Goal: Transaction & Acquisition: Subscribe to service/newsletter

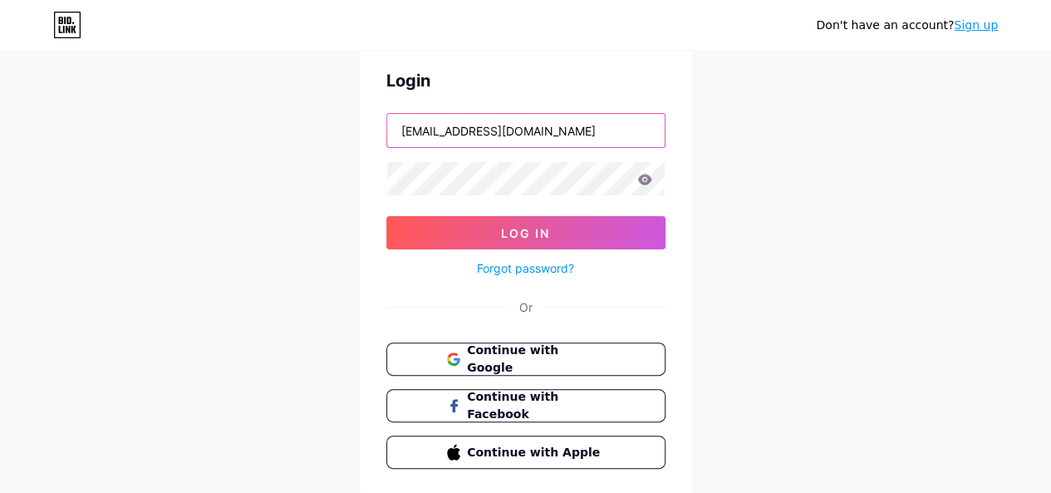
scroll to position [117, 0]
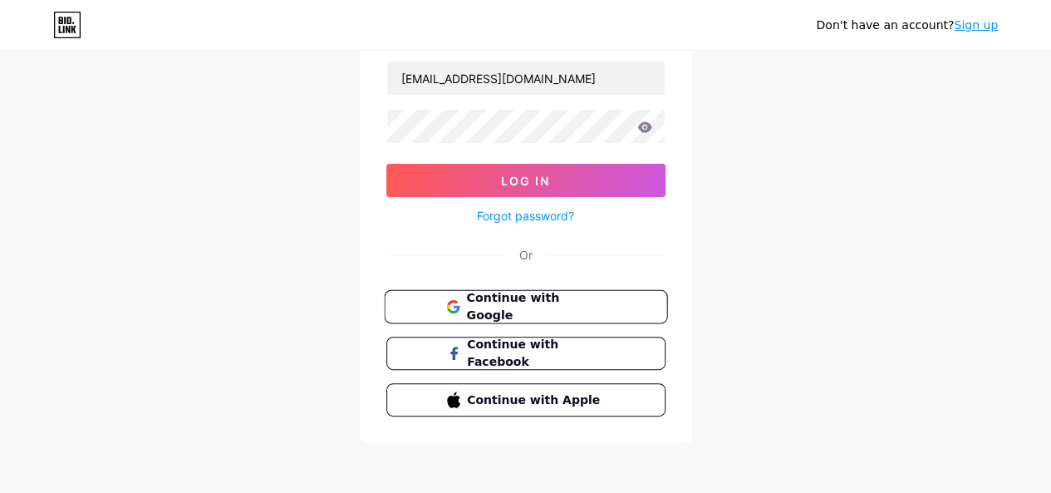
click at [527, 301] on span "Continue with Google" at bounding box center [535, 307] width 139 height 36
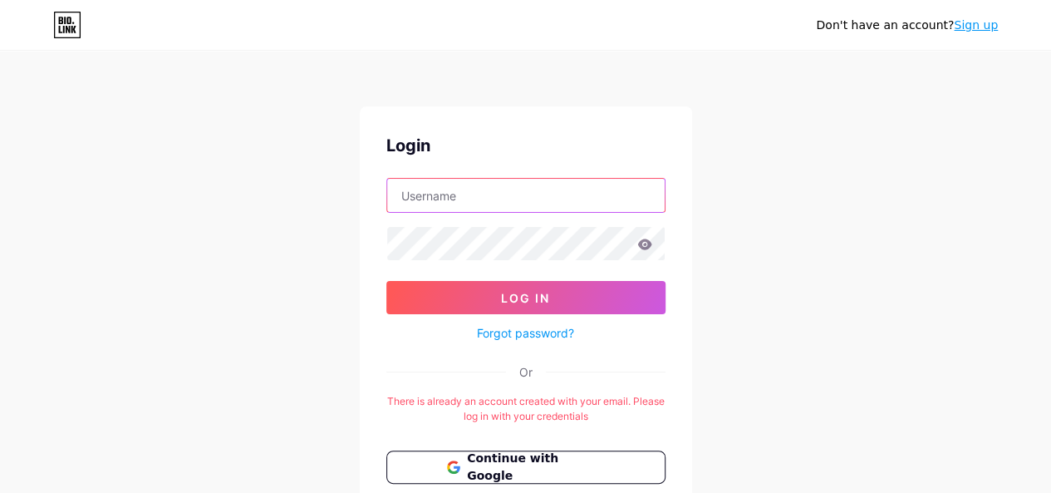
click at [536, 189] on input "text" at bounding box center [526, 195] width 278 height 33
type input "[EMAIL_ADDRESS][DOMAIN_NAME]"
click at [533, 247] on form "[EMAIL_ADDRESS][DOMAIN_NAME] Log In Forgot password?" at bounding box center [525, 260] width 279 height 165
click at [586, 165] on div "Login [EMAIL_ADDRESS][DOMAIN_NAME] Log In Forgot password? Or There is already …" at bounding box center [526, 354] width 332 height 497
click at [572, 366] on div "Or" at bounding box center [525, 371] width 279 height 17
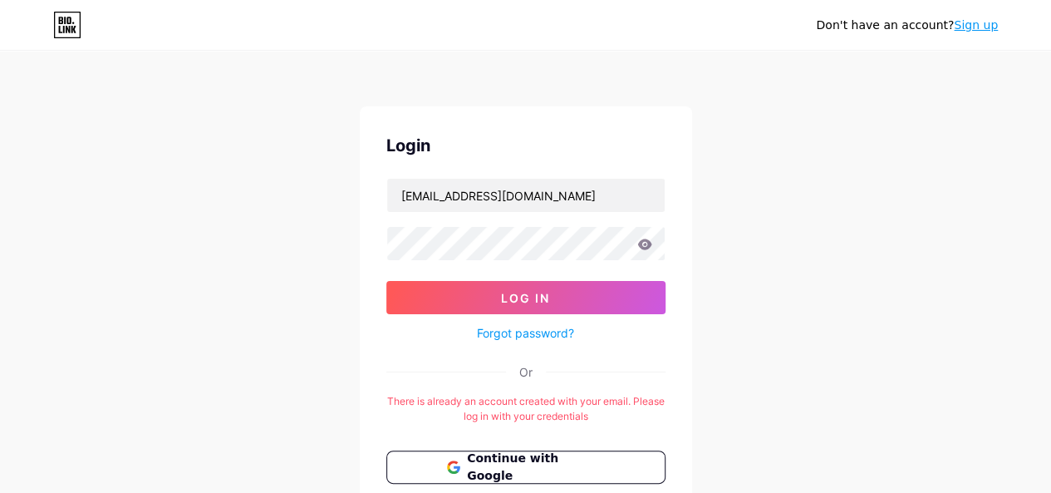
click at [980, 24] on link "Sign up" at bounding box center [976, 24] width 44 height 13
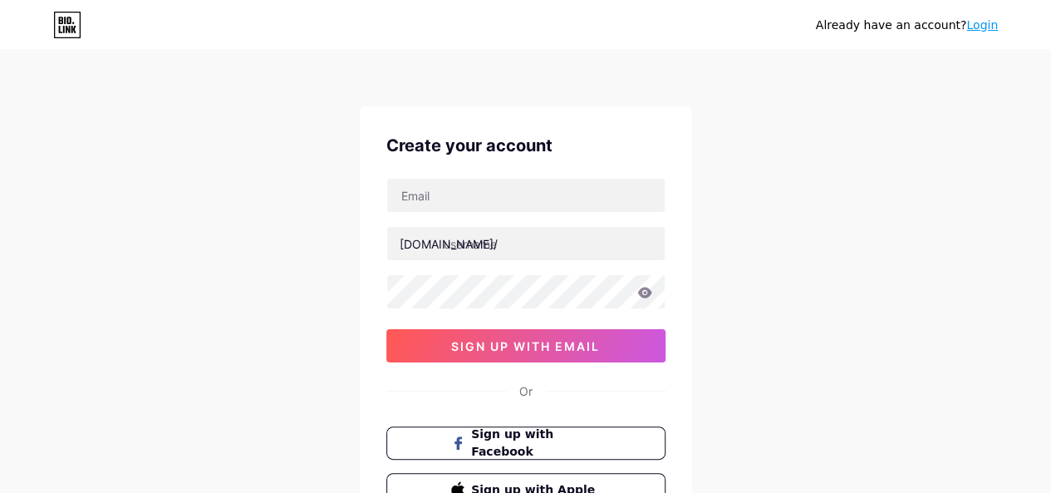
click at [994, 26] on link "Login" at bounding box center [982, 24] width 32 height 13
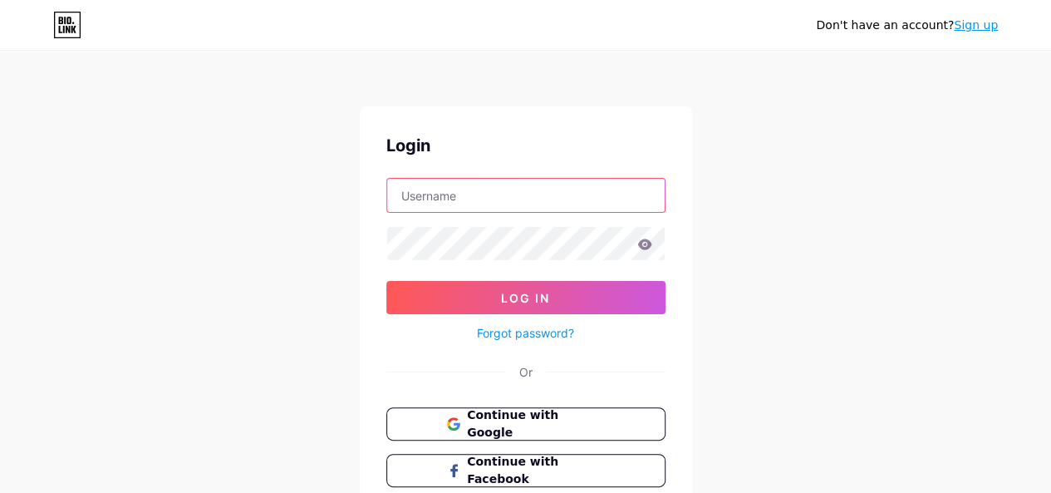
click at [510, 190] on input "text" at bounding box center [526, 195] width 278 height 33
type input "[EMAIL_ADDRESS][DOMAIN_NAME]"
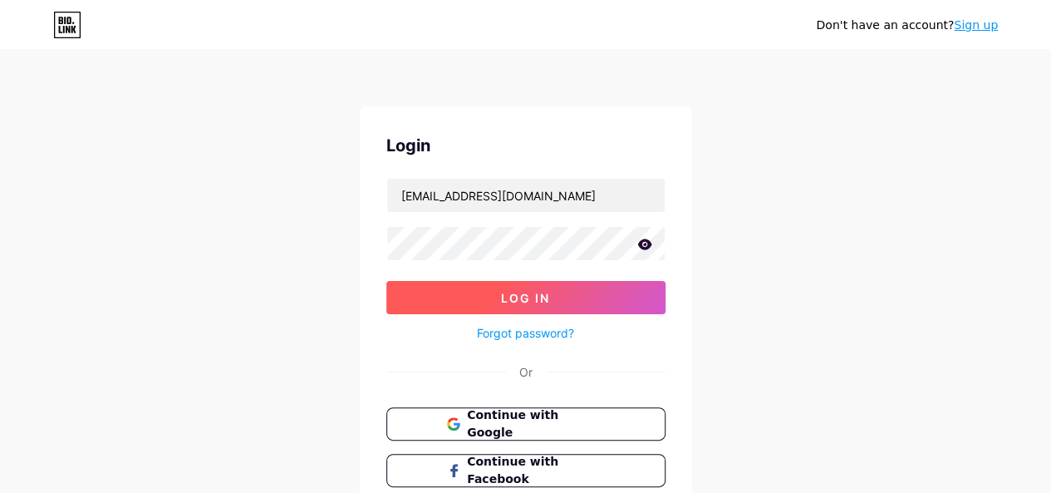
click at [532, 306] on button "Log In" at bounding box center [525, 297] width 279 height 33
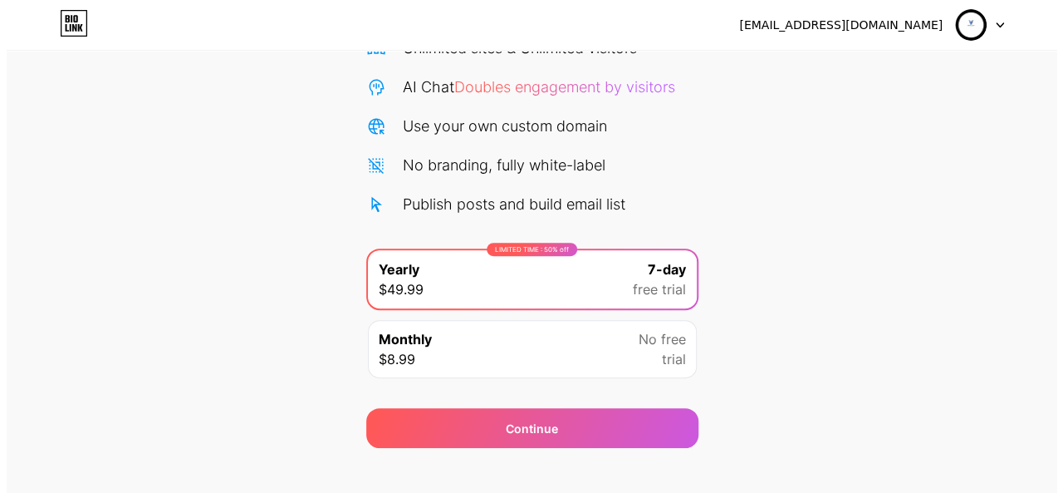
scroll to position [174, 0]
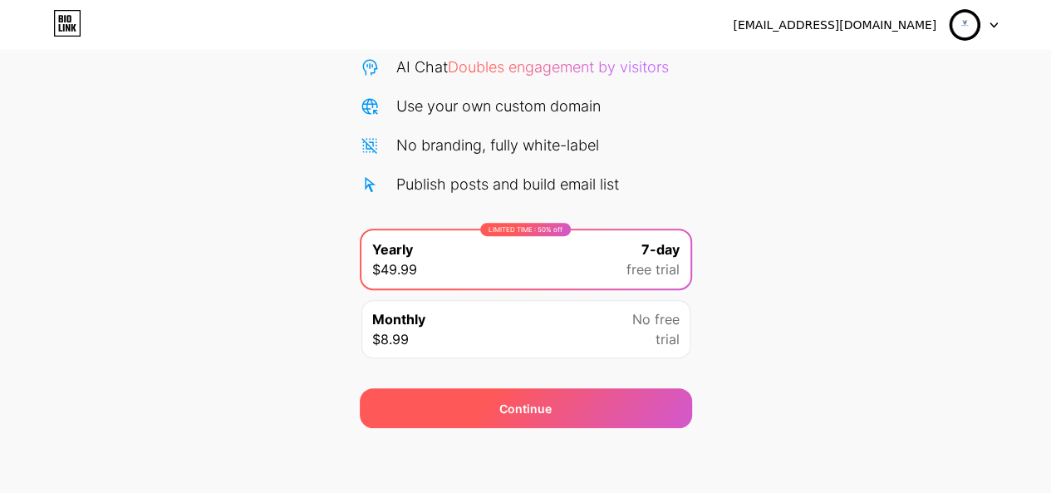
click at [588, 408] on div "Continue" at bounding box center [526, 408] width 332 height 40
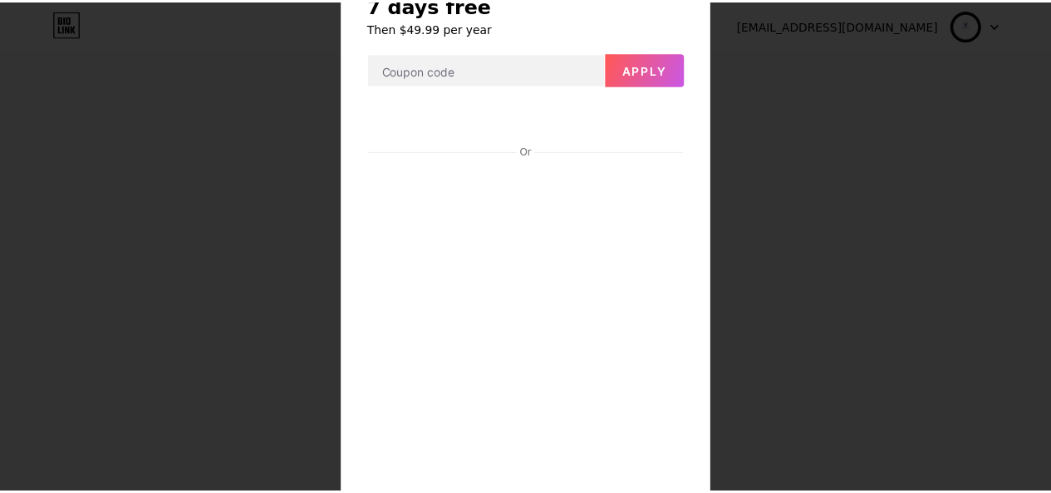
scroll to position [0, 0]
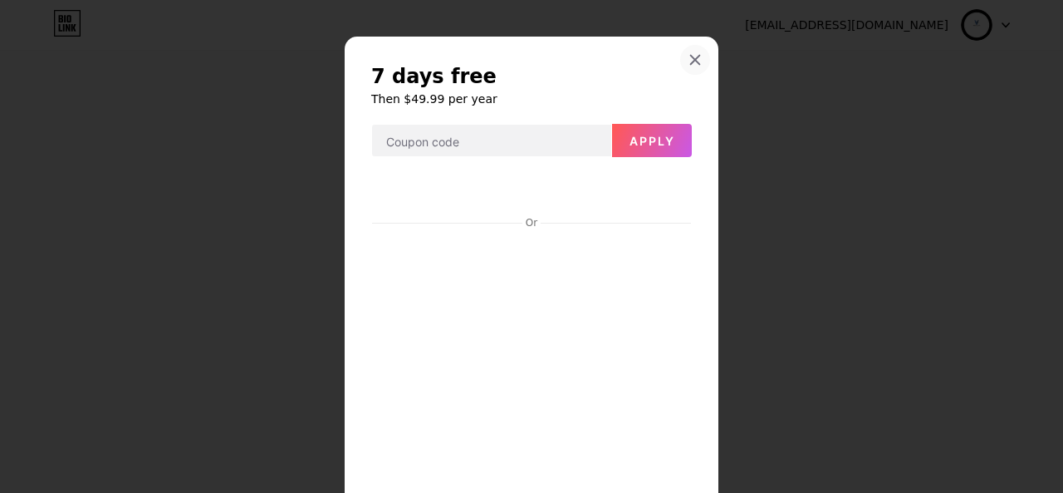
click at [696, 57] on div at bounding box center [695, 60] width 30 height 30
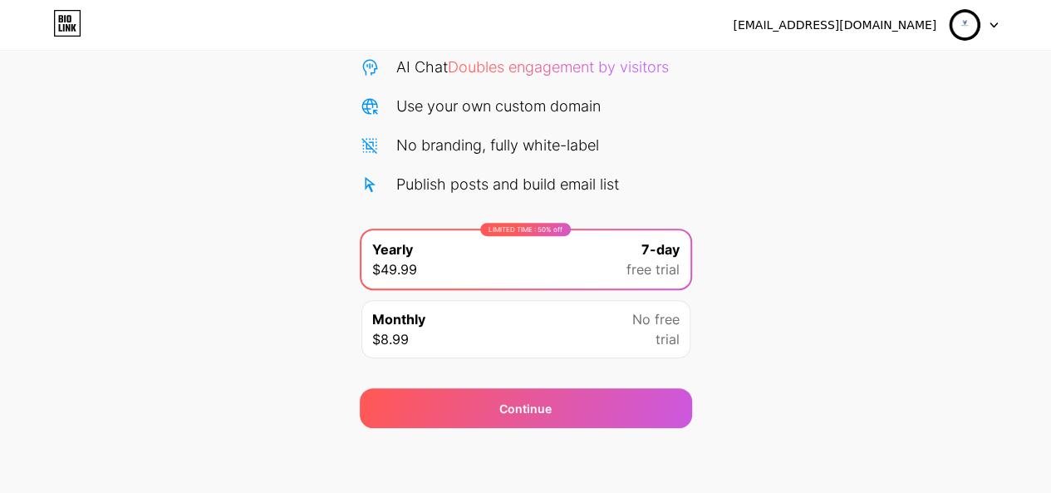
drag, startPoint x: 791, startPoint y: 138, endPoint x: 737, endPoint y: 167, distance: 61.3
click at [789, 138] on div "Start your 7 day free trial Cancel anytime. We will send you an email 2 days be…" at bounding box center [525, 165] width 1051 height 526
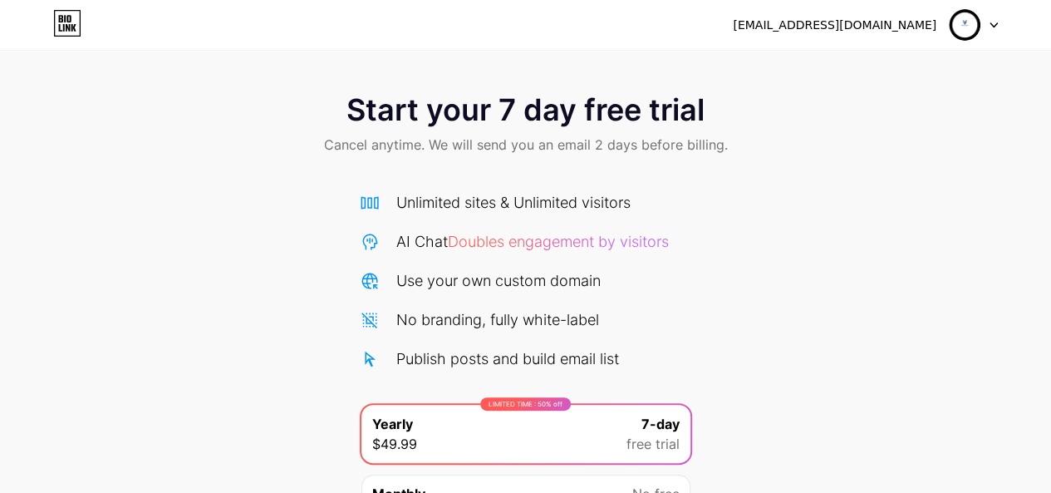
drag, startPoint x: 991, startPoint y: 27, endPoint x: 977, endPoint y: 41, distance: 20.0
click at [990, 27] on icon at bounding box center [994, 25] width 8 height 6
click at [880, 76] on li "Logout" at bounding box center [894, 68] width 206 height 45
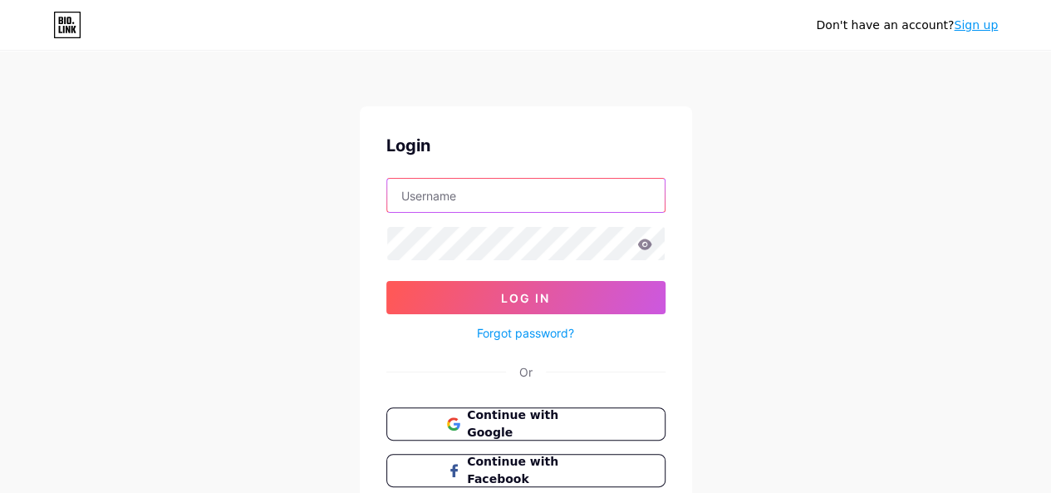
drag, startPoint x: 453, startPoint y: 201, endPoint x: 464, endPoint y: 202, distance: 10.8
click at [454, 200] on input "text" at bounding box center [526, 195] width 278 height 33
type input "z"
type input "[EMAIL_ADDRESS][DOMAIN_NAME]"
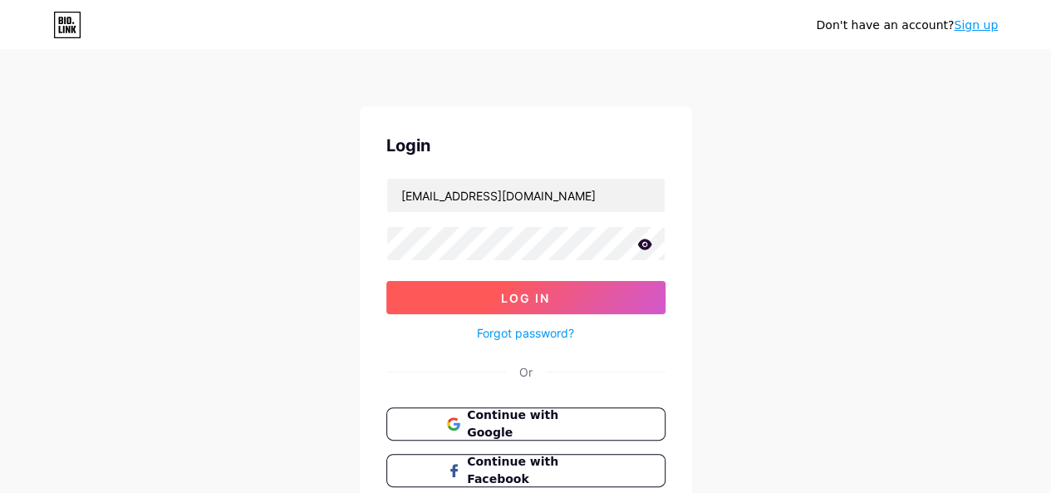
click at [589, 284] on button "Log In" at bounding box center [525, 297] width 279 height 33
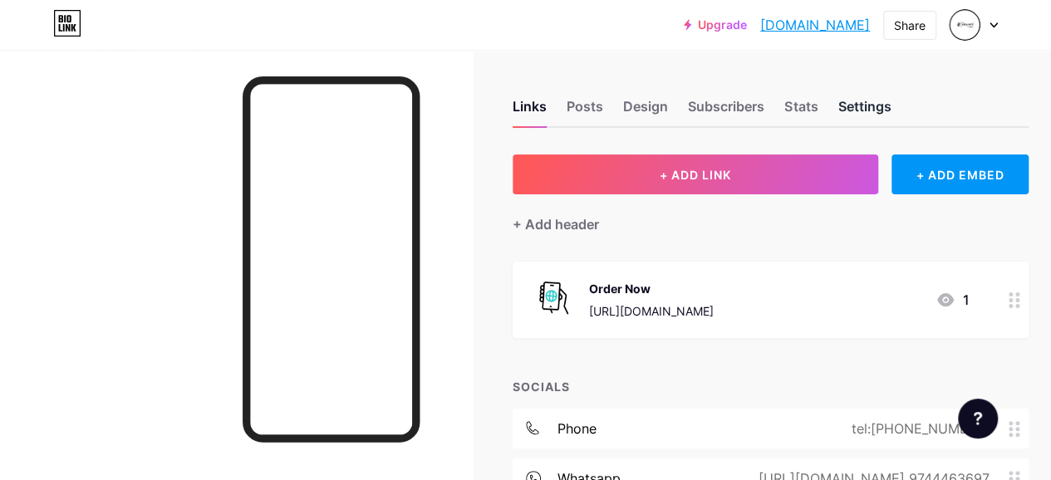
drag, startPoint x: 862, startPoint y: 107, endPoint x: 857, endPoint y: 120, distance: 13.4
click at [862, 107] on div "Settings" at bounding box center [864, 111] width 53 height 30
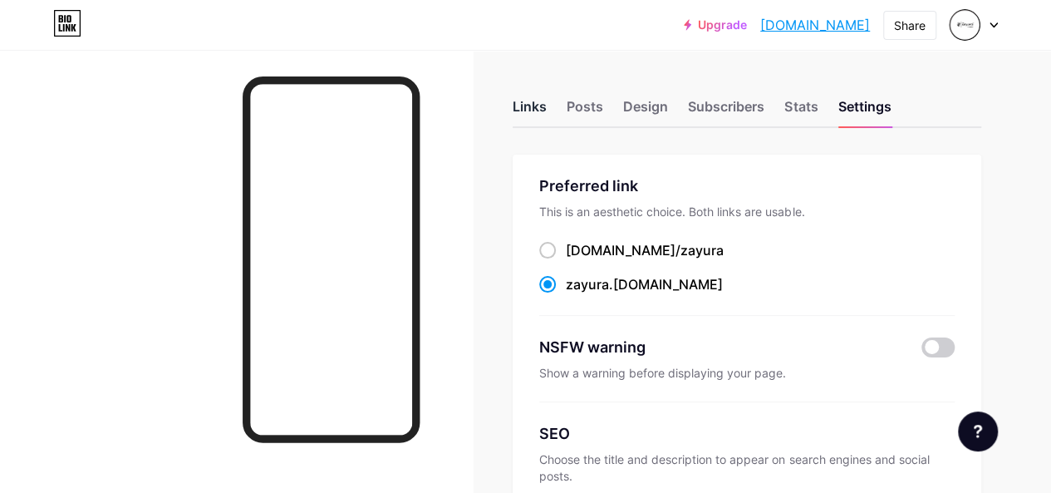
click at [528, 100] on div "Links" at bounding box center [530, 111] width 34 height 30
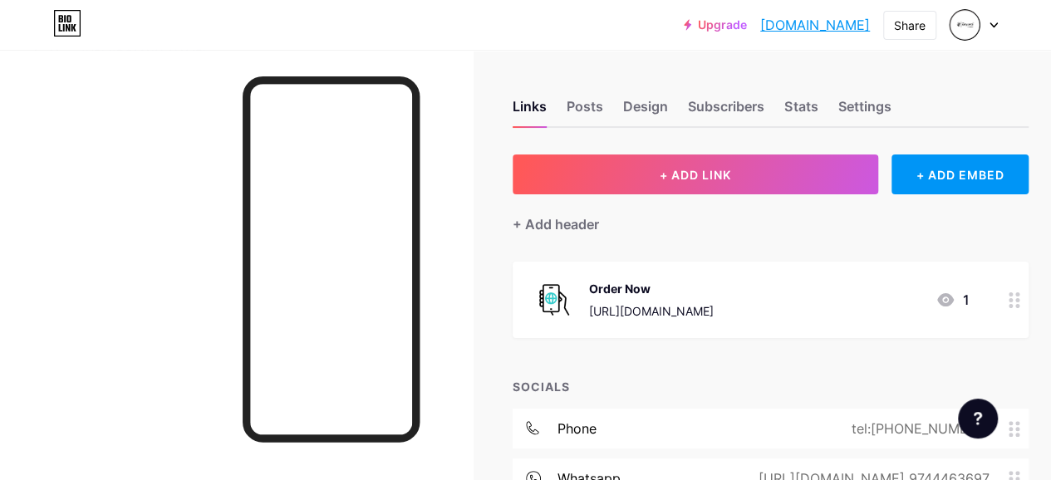
click at [992, 27] on icon at bounding box center [994, 25] width 8 height 6
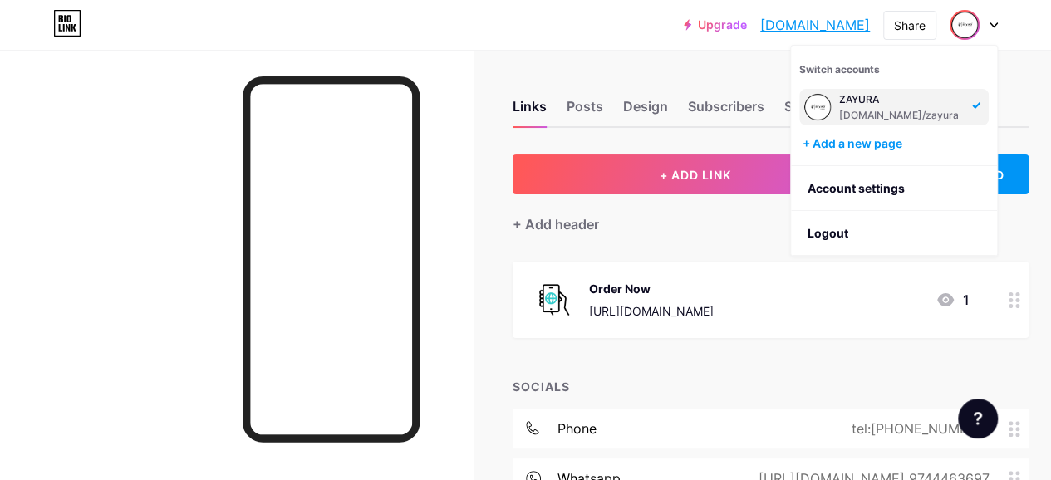
click at [819, 101] on img at bounding box center [817, 107] width 27 height 27
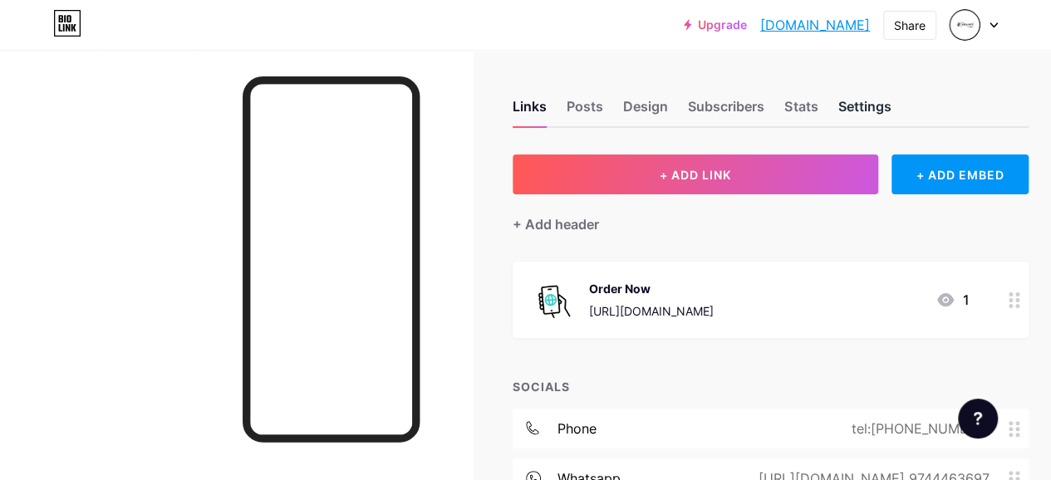
click at [872, 106] on div "Settings" at bounding box center [864, 111] width 53 height 30
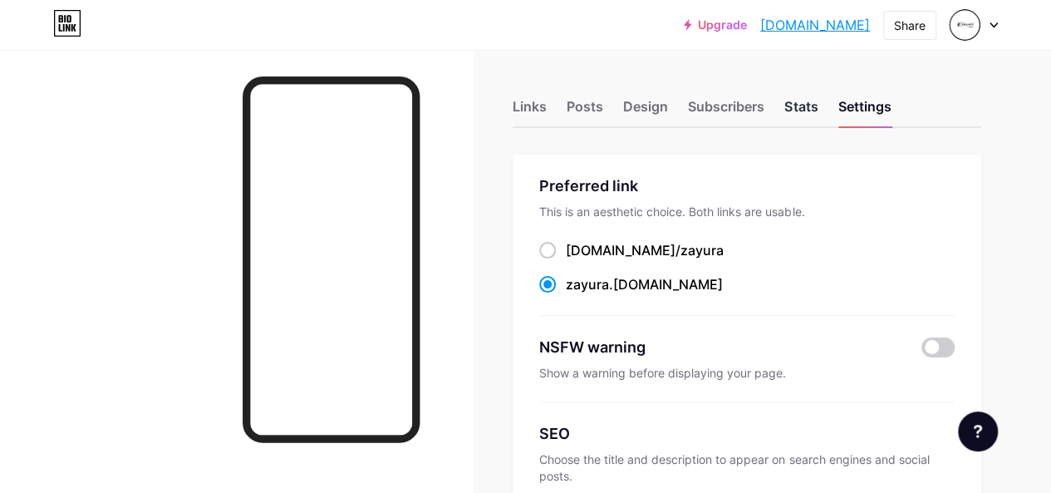
click at [808, 106] on div "Stats" at bounding box center [800, 111] width 33 height 30
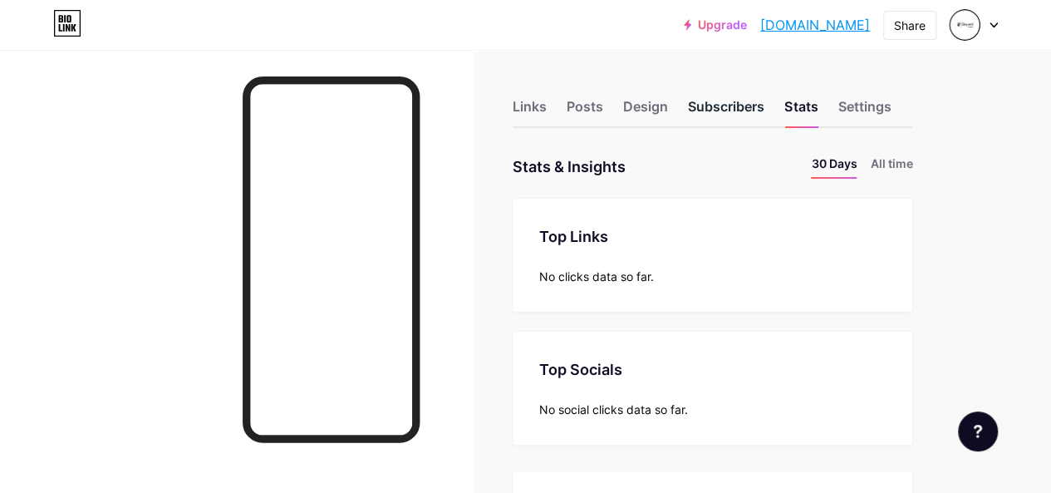
scroll to position [493, 1050]
click at [739, 105] on div "Subscribers" at bounding box center [726, 111] width 76 height 30
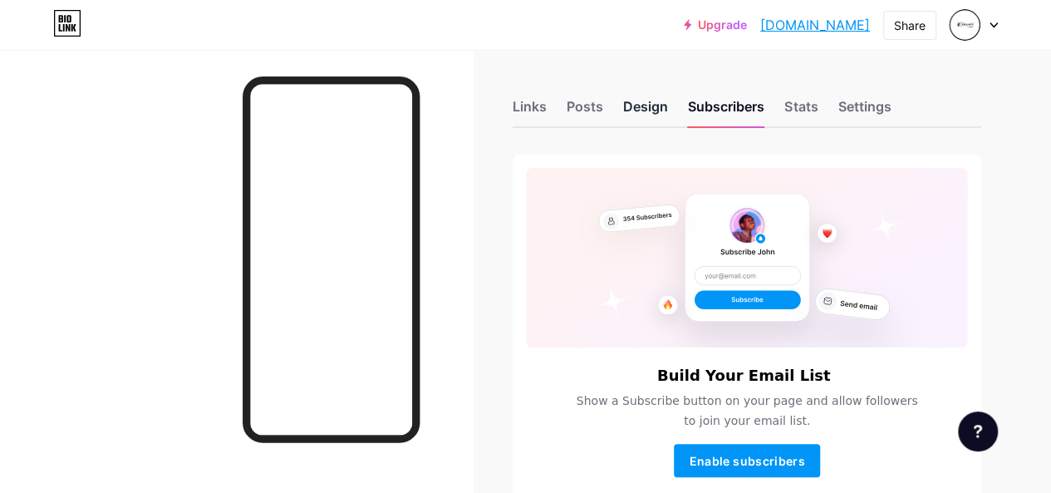
click at [656, 119] on div "Design" at bounding box center [645, 111] width 45 height 30
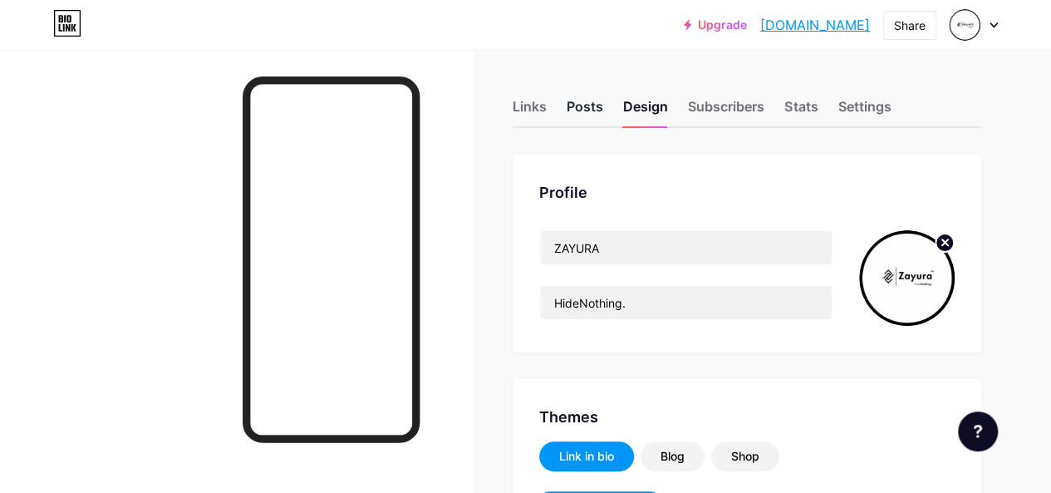
click at [603, 107] on div "Posts" at bounding box center [585, 111] width 37 height 30
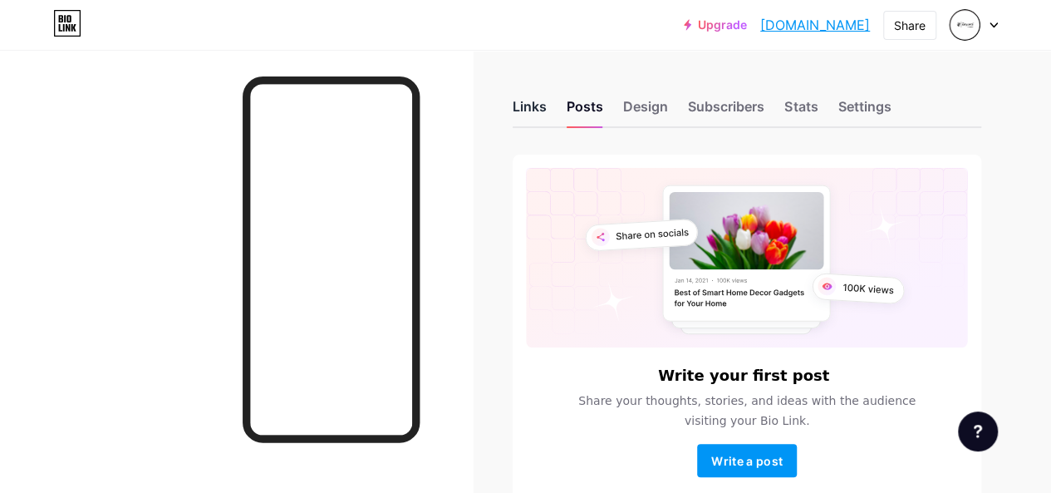
click at [540, 102] on div "Links" at bounding box center [530, 111] width 34 height 30
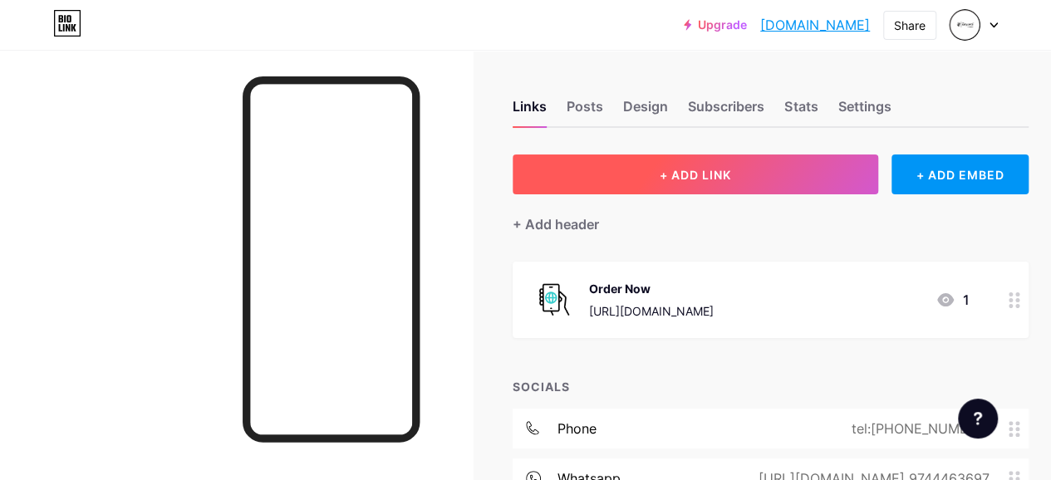
click at [700, 169] on span "+ ADD LINK" at bounding box center [695, 175] width 71 height 14
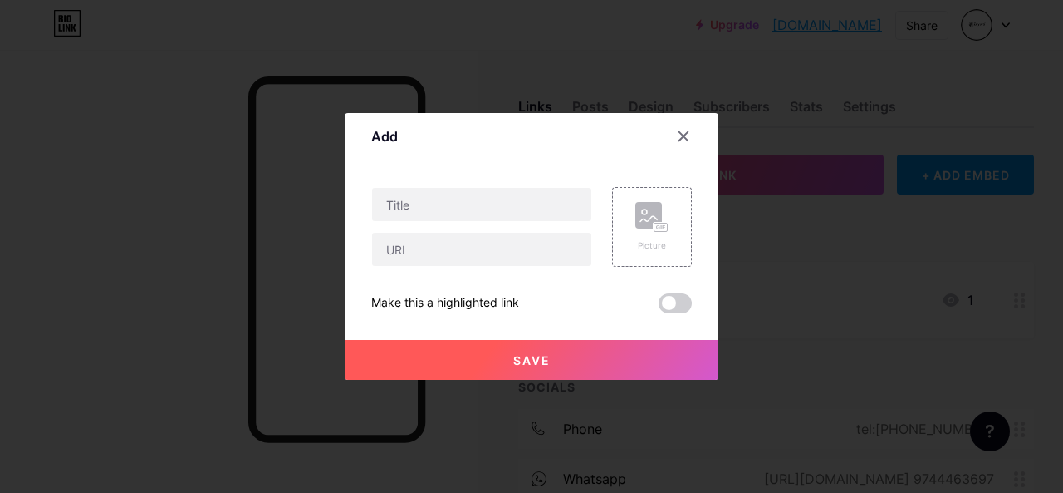
click at [680, 139] on icon at bounding box center [683, 136] width 13 height 13
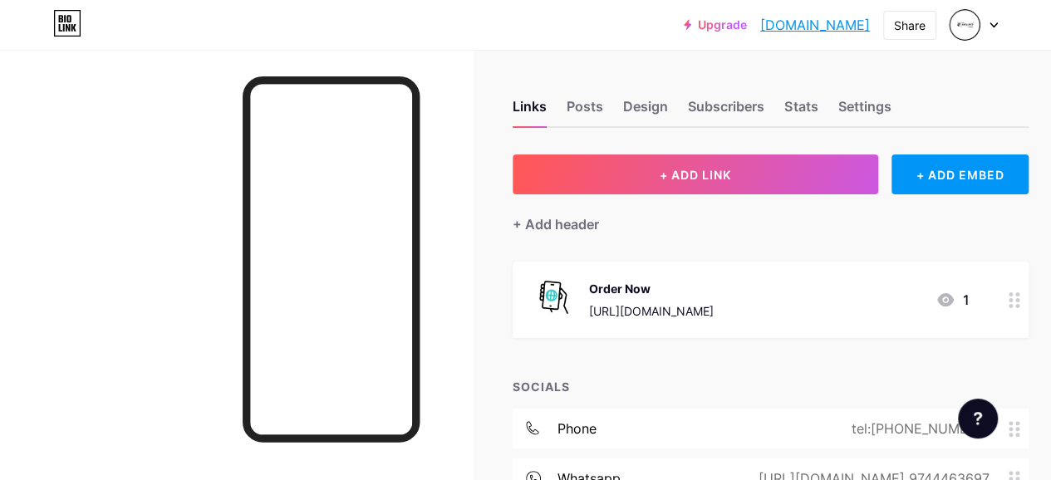
click at [990, 25] on icon at bounding box center [994, 25] width 8 height 6
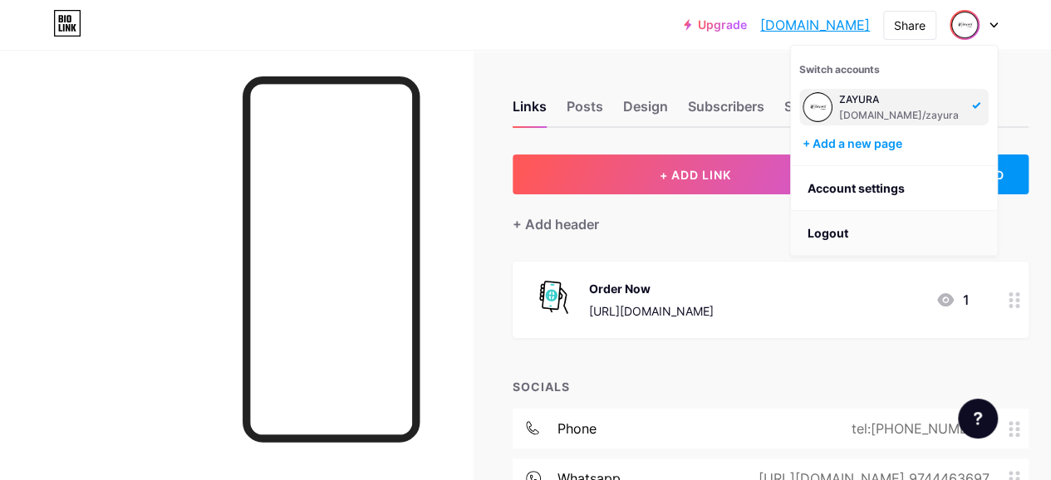
click at [839, 235] on li "Logout" at bounding box center [894, 233] width 206 height 45
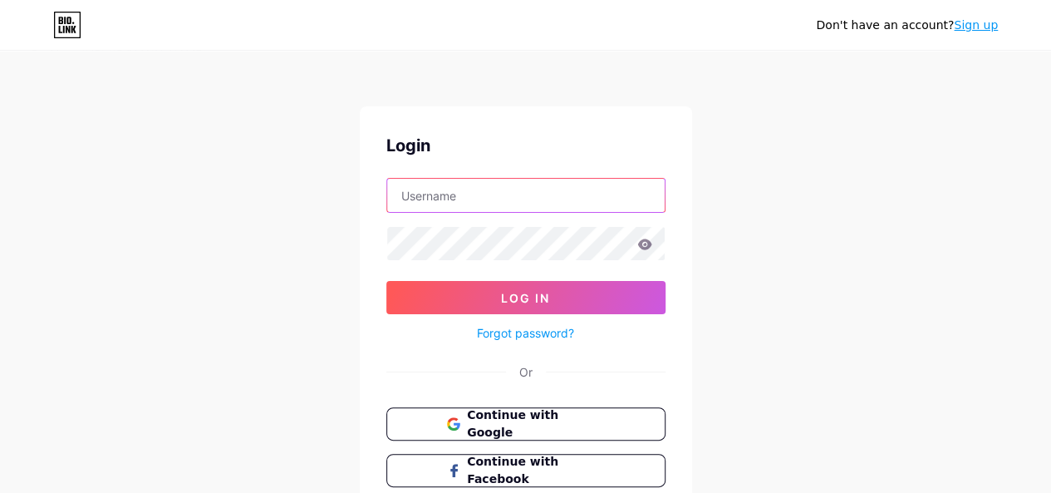
drag, startPoint x: 553, startPoint y: 194, endPoint x: 569, endPoint y: 209, distance: 22.3
click at [553, 194] on input "text" at bounding box center [526, 195] width 278 height 33
type input "[EMAIL_ADDRESS][DOMAIN_NAME]"
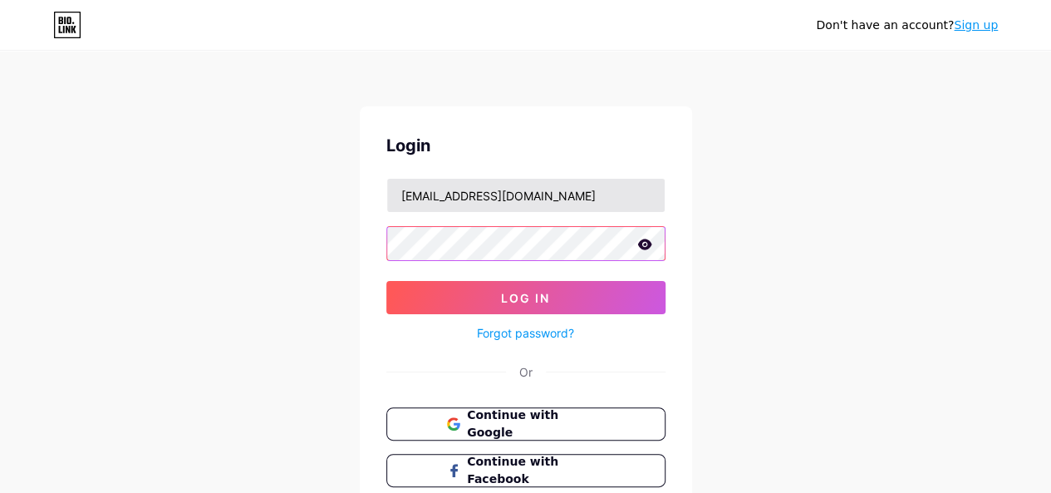
click at [386, 281] on button "Log In" at bounding box center [525, 297] width 279 height 33
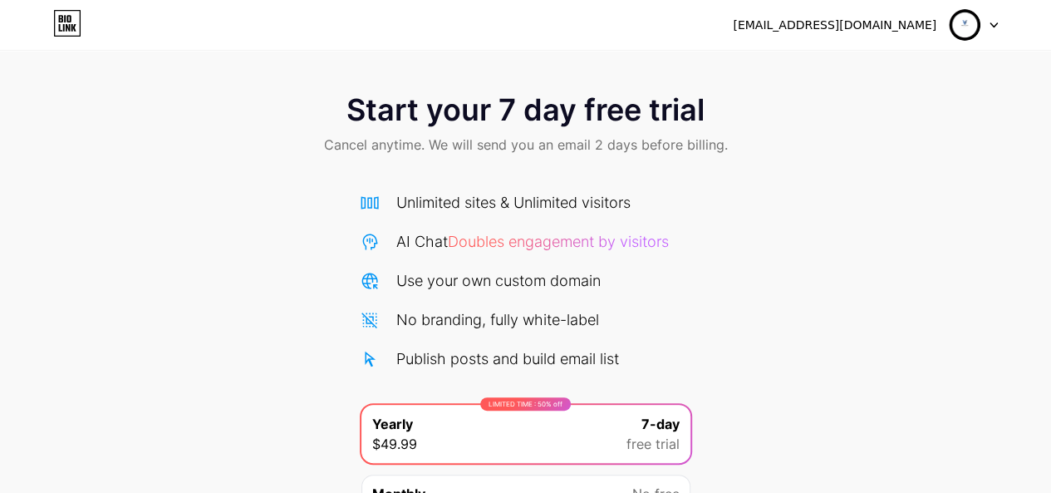
click at [71, 23] on icon at bounding box center [67, 23] width 28 height 27
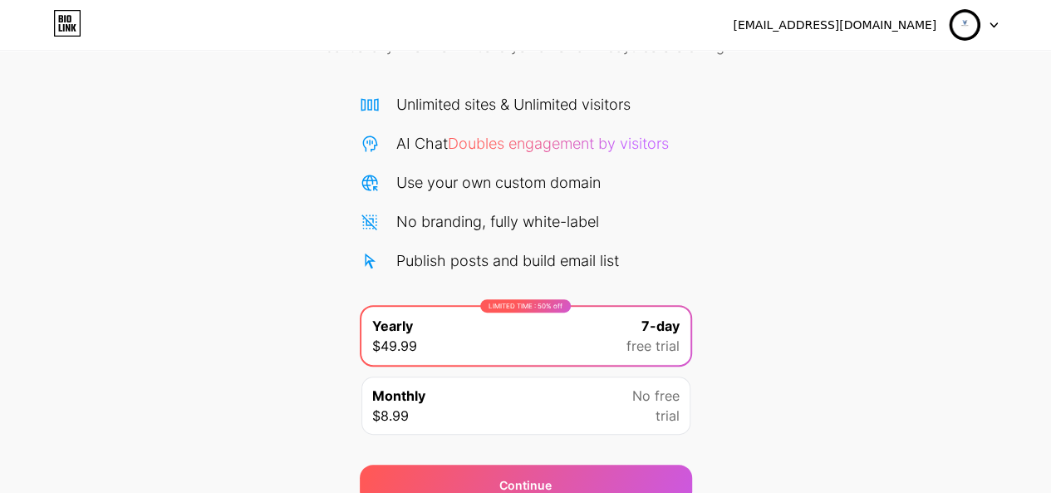
scroll to position [174, 0]
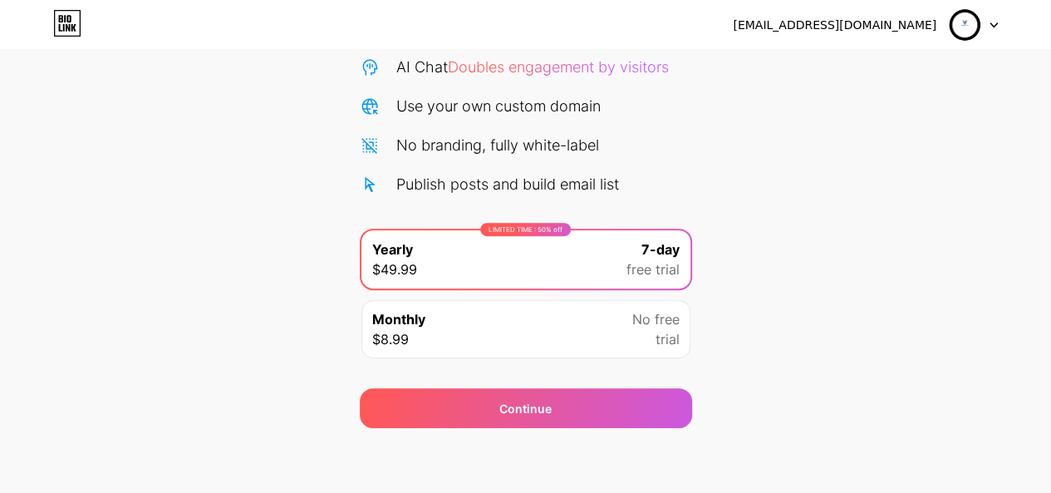
click at [838, 420] on div "Start your 7 day free trial Cancel anytime. We will send you an email 2 days be…" at bounding box center [525, 165] width 1051 height 526
click at [743, 458] on div "vquickinsure@gmail.com Logout Link Copied Start your 7 day free trial Cancel an…" at bounding box center [525, 160] width 1051 height 669
click at [628, 335] on div "Monthly $8.99 No free trial" at bounding box center [525, 329] width 329 height 58
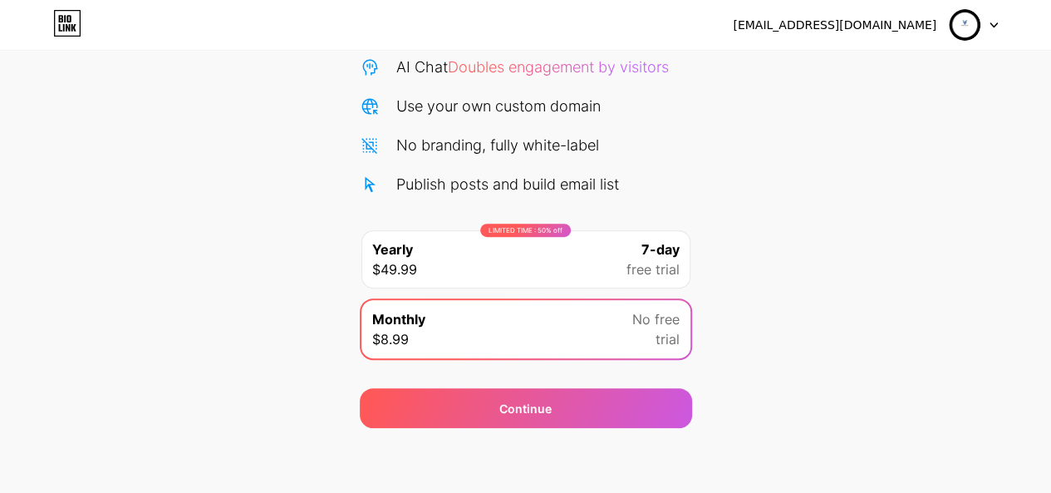
click at [621, 270] on div "LIMITED TIME : 50% off Yearly $49.99 7-day free trial" at bounding box center [525, 259] width 329 height 58
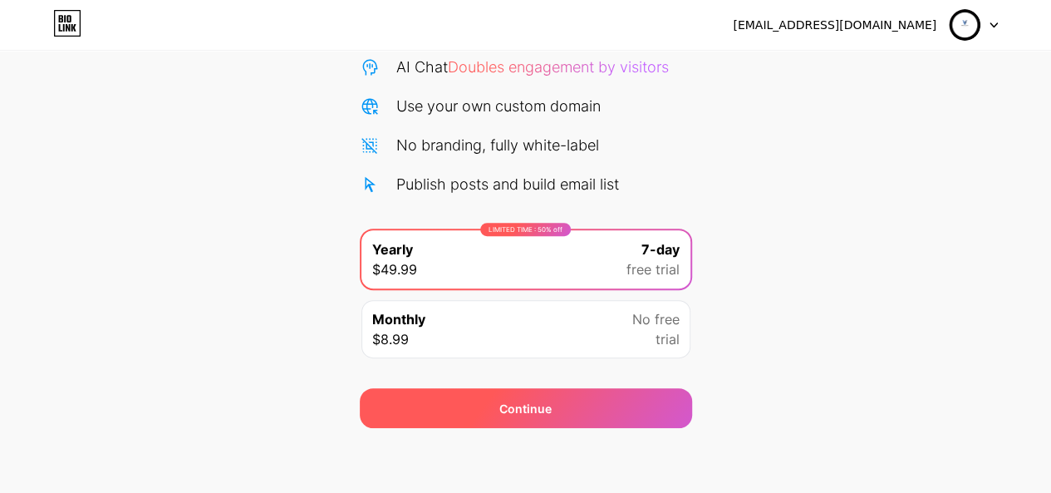
click at [602, 406] on div "Continue" at bounding box center [526, 408] width 332 height 40
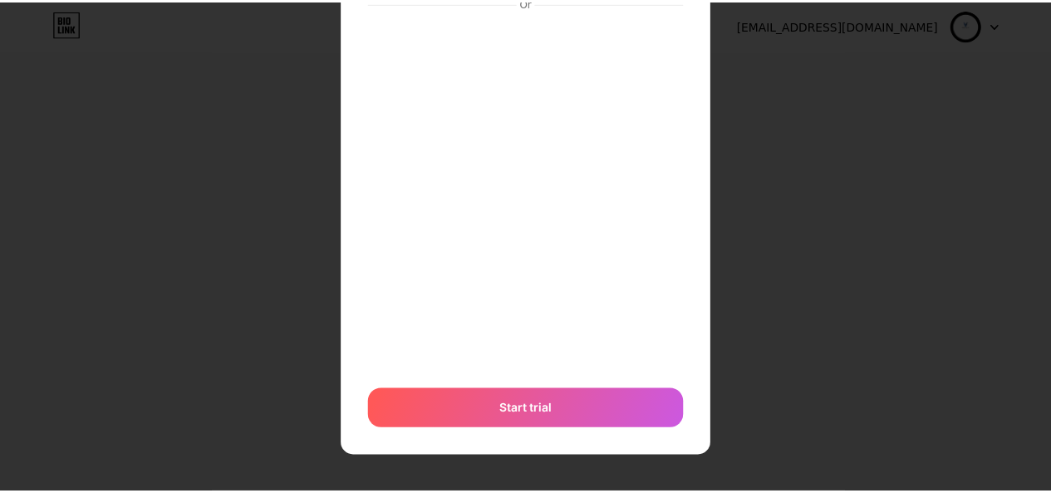
scroll to position [0, 0]
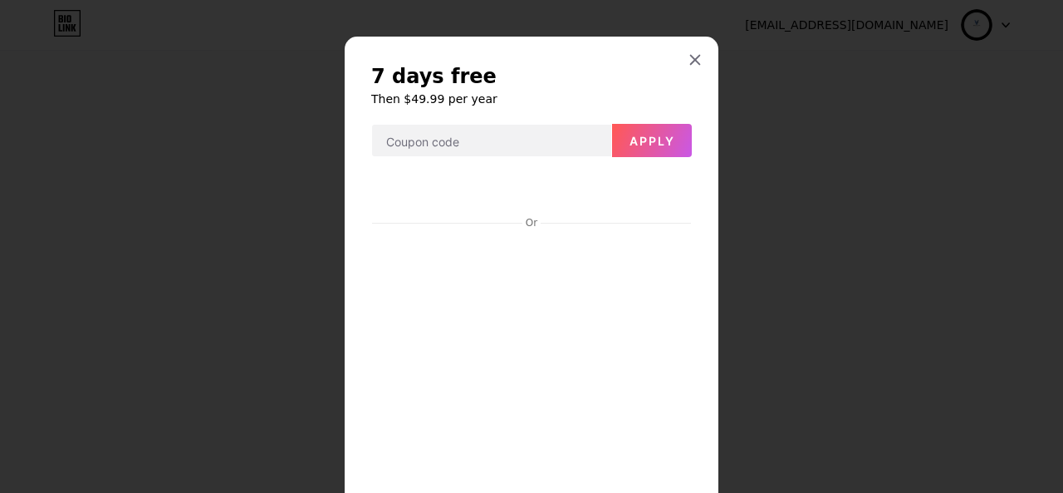
click at [793, 77] on div at bounding box center [531, 246] width 1063 height 493
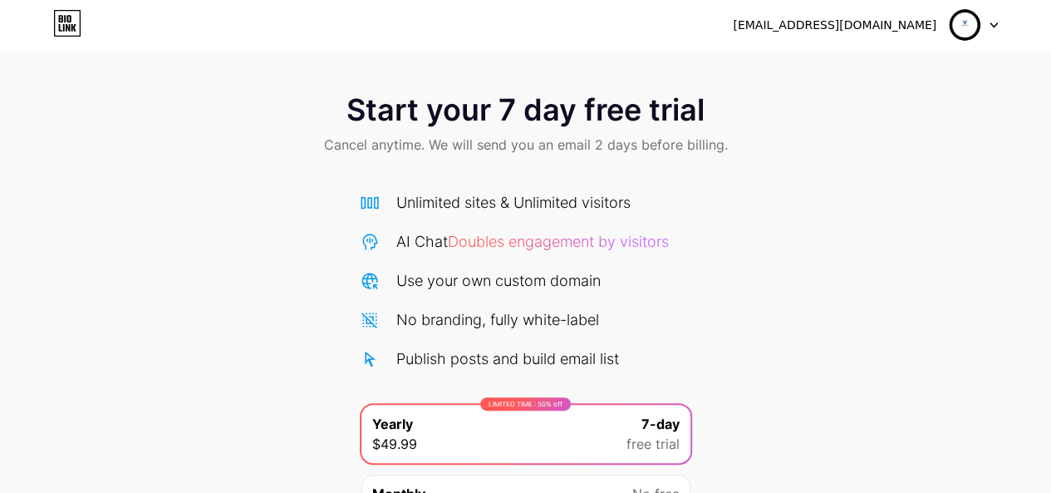
click at [985, 36] on div at bounding box center [974, 25] width 48 height 30
click at [862, 29] on div "[EMAIL_ADDRESS][DOMAIN_NAME]" at bounding box center [835, 25] width 204 height 17
drag, startPoint x: 842, startPoint y: 222, endPoint x: 798, endPoint y: 263, distance: 60.0
click at [838, 219] on div "Start your 7 day free trial Cancel anytime. We will send you an email 2 days be…" at bounding box center [525, 339] width 1051 height 526
